Goal: Register for event/course

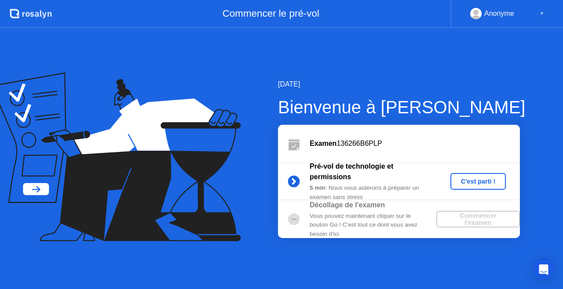
click at [344, 222] on div "Vous pouvez maintenant cliquer sur le bouton Go ! C'est tout ce dont vous avez …" at bounding box center [372, 225] width 127 height 27
click at [480, 218] on div "Commencer l'examen" at bounding box center [478, 219] width 76 height 14
click at [474, 178] on div "C'est parti !" at bounding box center [478, 181] width 49 height 7
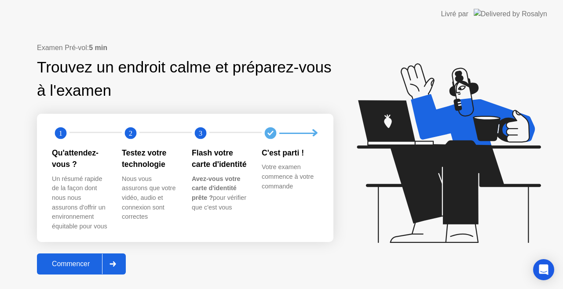
click at [80, 264] on div "Commencer" at bounding box center [71, 264] width 62 height 8
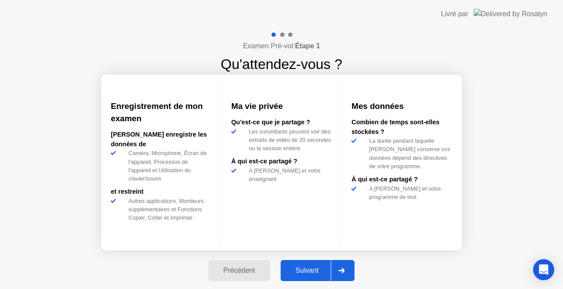
click at [302, 267] on div "Suivant" at bounding box center [307, 271] width 48 height 8
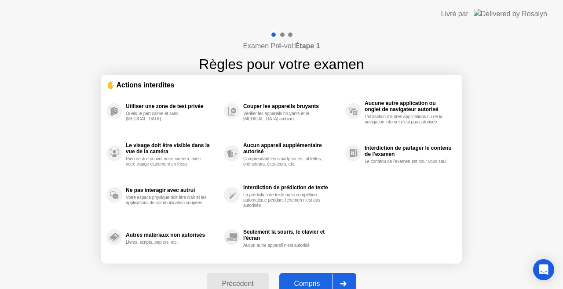
click at [309, 280] on div "Compris" at bounding box center [307, 284] width 51 height 8
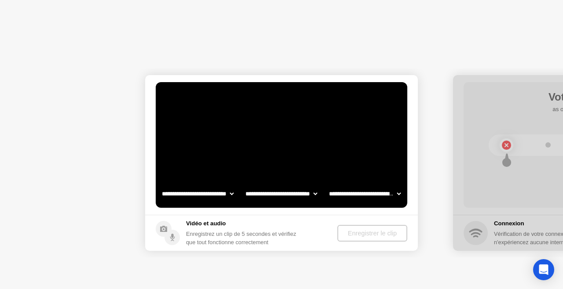
select select "**********"
select select "*******"
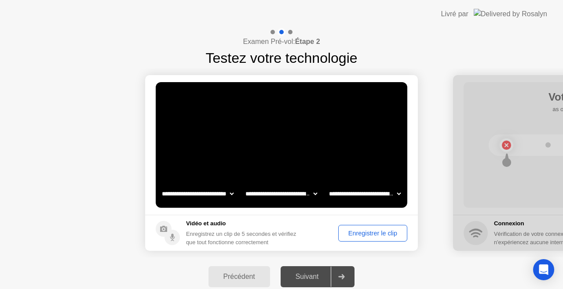
click at [356, 233] on div "Enregistrer le clip" at bounding box center [372, 233] width 63 height 7
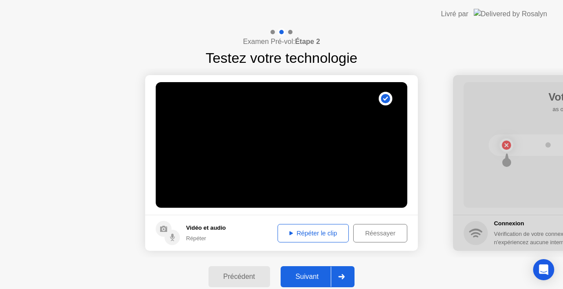
click at [291, 234] on div "Répéter le clip" at bounding box center [312, 233] width 65 height 7
click at [368, 231] on div "Réessayer" at bounding box center [380, 233] width 48 height 7
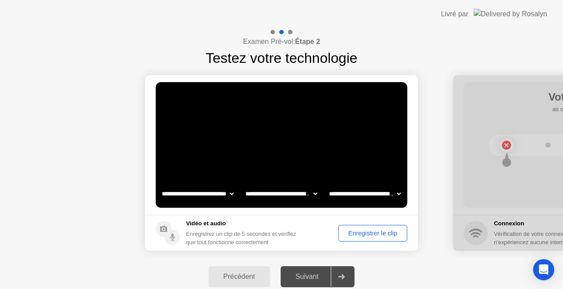
click at [368, 231] on div "Enregistrer le clip" at bounding box center [372, 233] width 63 height 7
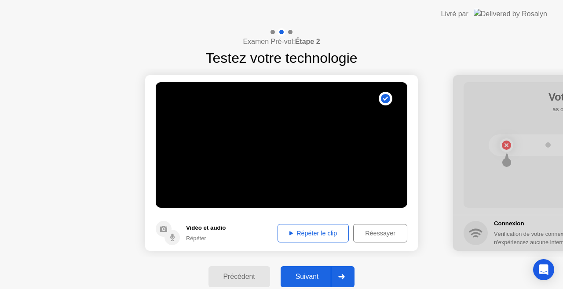
click at [304, 232] on div "Répéter le clip" at bounding box center [312, 233] width 65 height 7
click at [304, 278] on div "Suivant" at bounding box center [307, 277] width 48 height 8
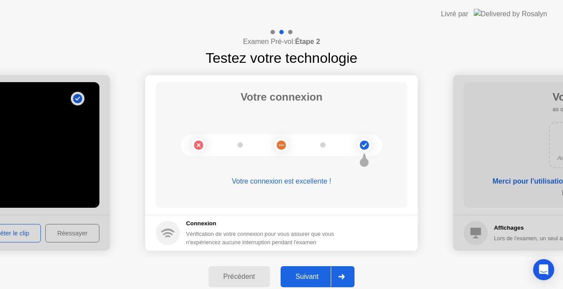
click at [297, 276] on div "Suivant" at bounding box center [307, 277] width 48 height 8
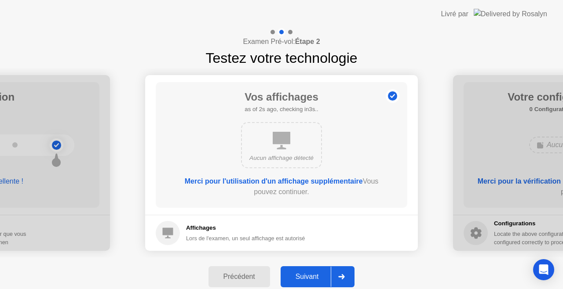
click at [306, 276] on div "Suivant" at bounding box center [307, 277] width 48 height 8
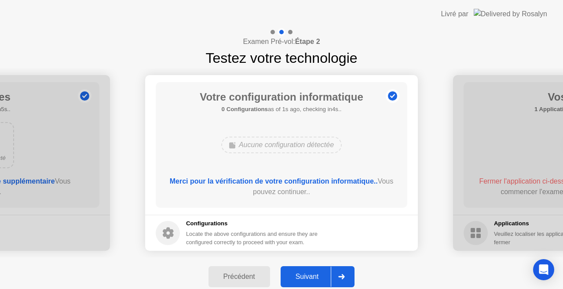
click at [306, 276] on div "Suivant" at bounding box center [307, 277] width 48 height 8
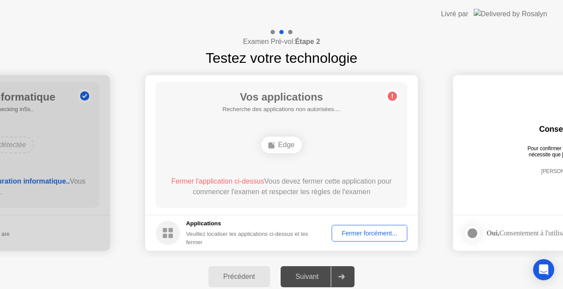
click at [366, 231] on div "Fermer forcément..." at bounding box center [368, 233] width 69 height 7
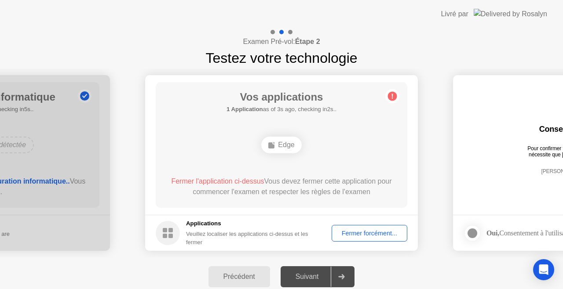
click at [357, 232] on div "Fermer forcément..." at bounding box center [368, 233] width 69 height 7
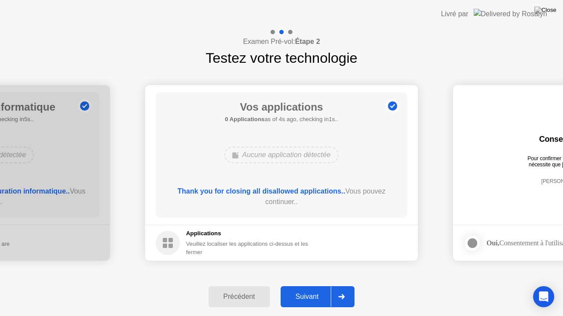
click at [303, 289] on div "Suivant" at bounding box center [307, 297] width 48 height 8
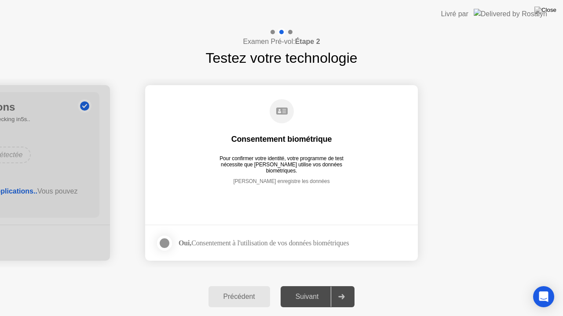
click at [166, 245] on div at bounding box center [164, 243] width 11 height 11
click at [312, 289] on div "Suivant" at bounding box center [307, 297] width 48 height 8
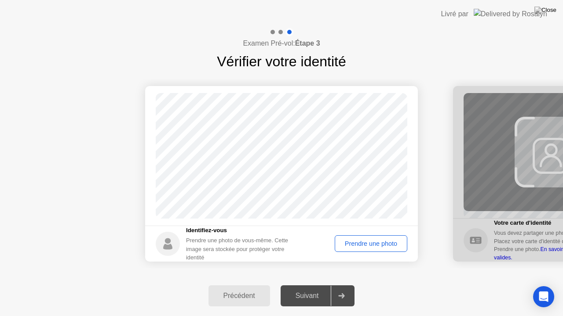
click at [371, 244] on div "Prendre une photo" at bounding box center [371, 243] width 66 height 7
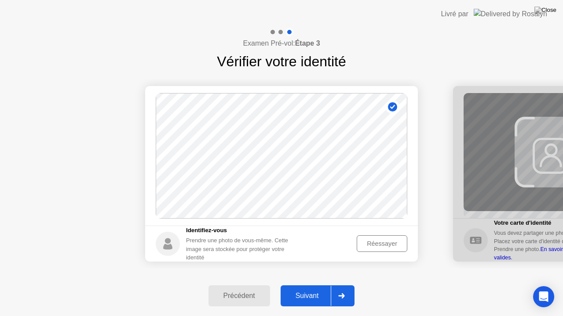
click at [310, 289] on div "Suivant" at bounding box center [307, 296] width 48 height 8
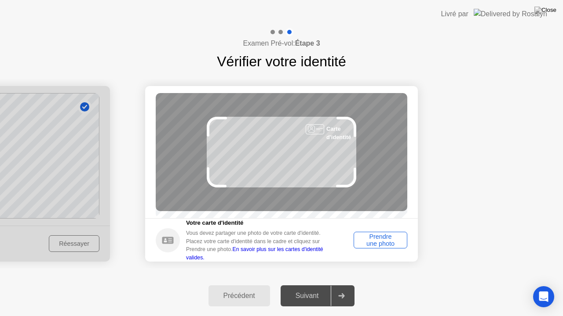
click at [379, 242] on div "Prendre une photo" at bounding box center [379, 240] width 47 height 14
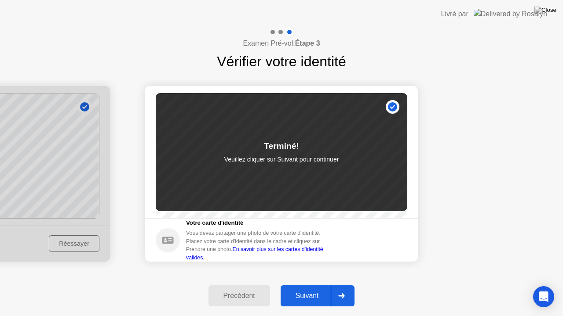
click at [302, 287] on button "Suivant" at bounding box center [317, 296] width 74 height 21
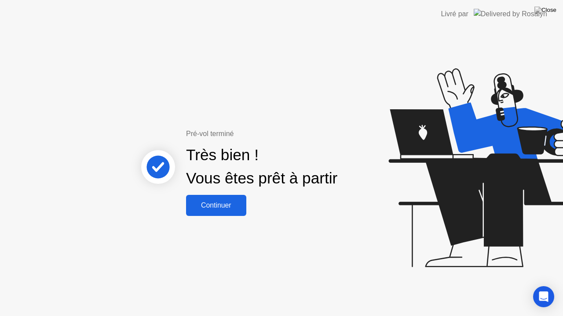
click at [221, 210] on div "Continuer" at bounding box center [216, 206] width 55 height 8
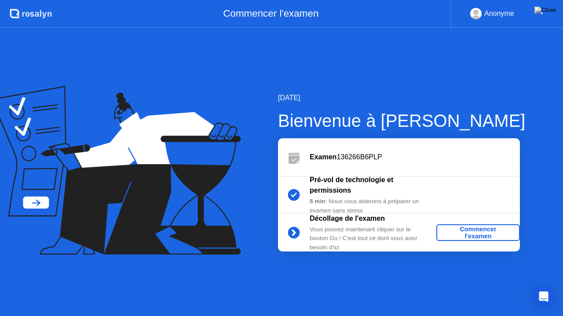
click at [469, 233] on div "Commencer l'examen" at bounding box center [478, 233] width 76 height 14
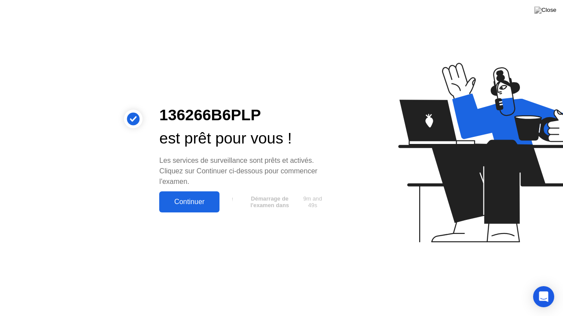
click at [194, 200] on div "Continuer" at bounding box center [189, 202] width 55 height 8
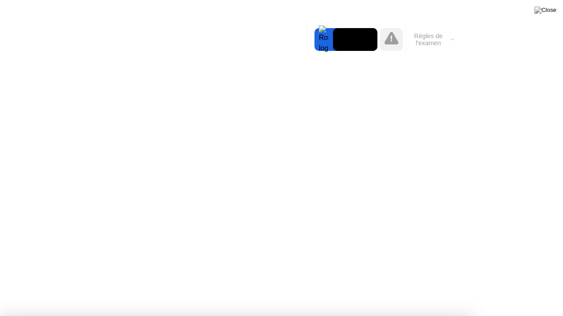
click at [540, 289] on div at bounding box center [281, 316] width 563 height 0
click at [469, 289] on div at bounding box center [281, 316] width 563 height 0
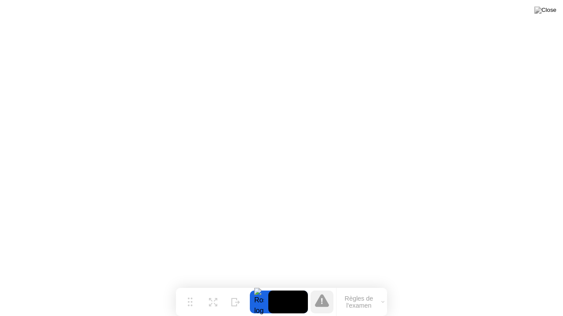
click at [317, 289] on icon at bounding box center [322, 300] width 14 height 13
click at [325, 289] on icon at bounding box center [322, 300] width 14 height 13
click at [382, 289] on icon at bounding box center [382, 302] width 3 height 3
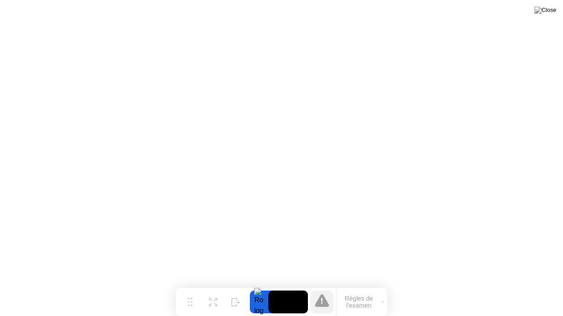
click at [381, 289] on button "Règles de l'examen" at bounding box center [361, 302] width 51 height 15
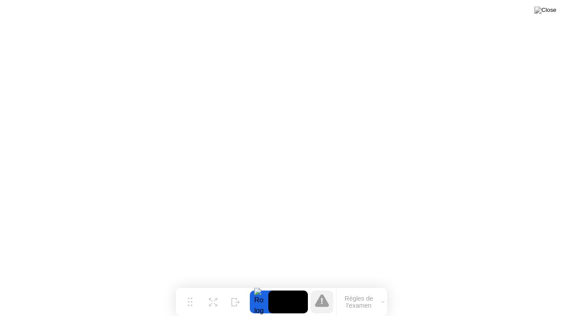
click at [323, 289] on icon at bounding box center [322, 300] width 14 height 13
